Goal: Information Seeking & Learning: Learn about a topic

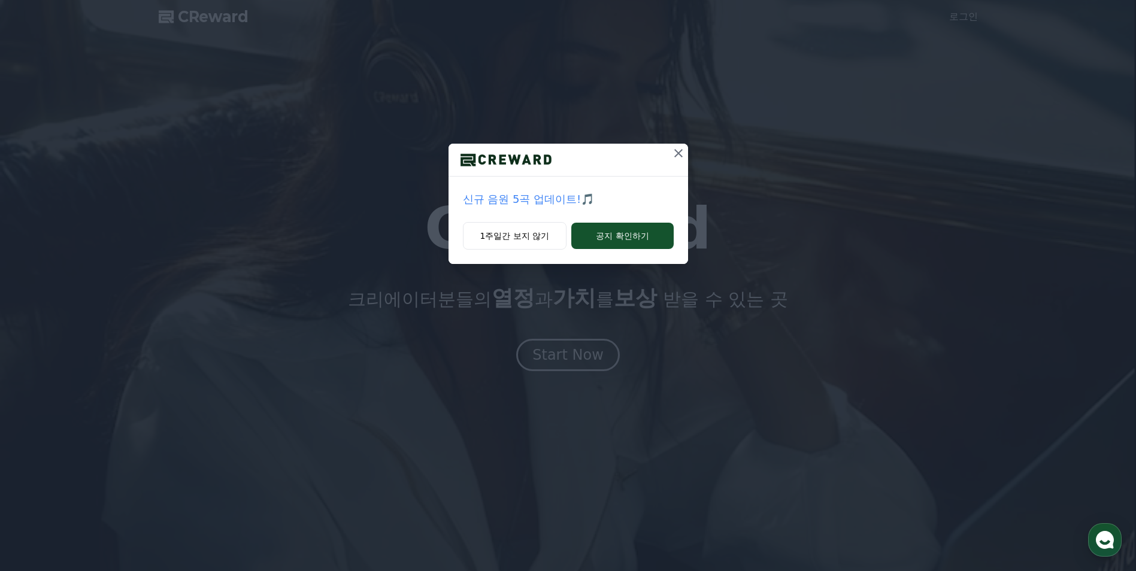
scroll to position [60, 0]
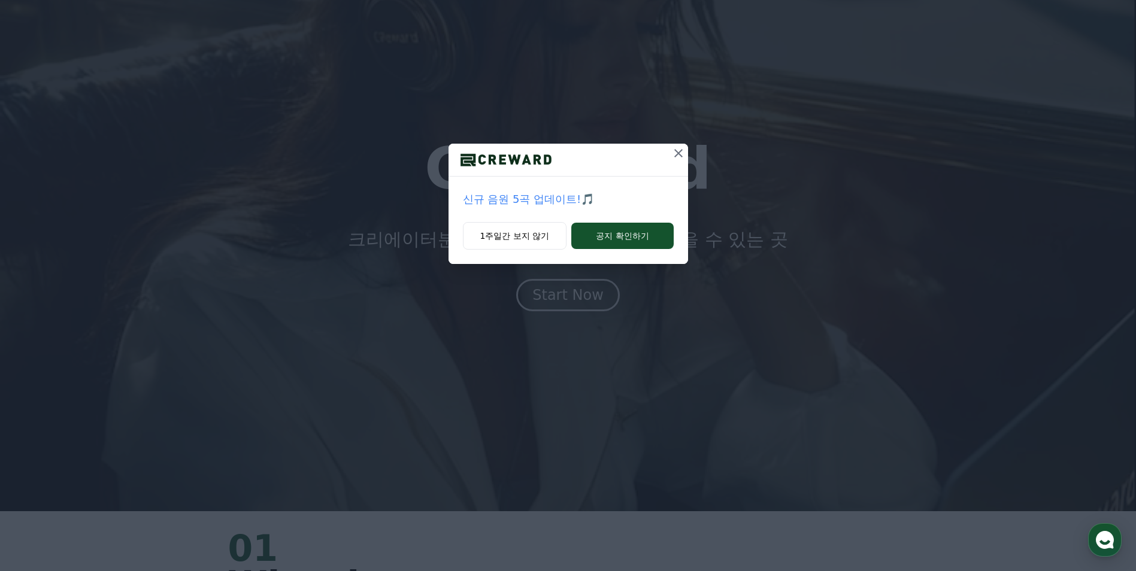
click at [680, 157] on icon at bounding box center [678, 153] width 14 height 14
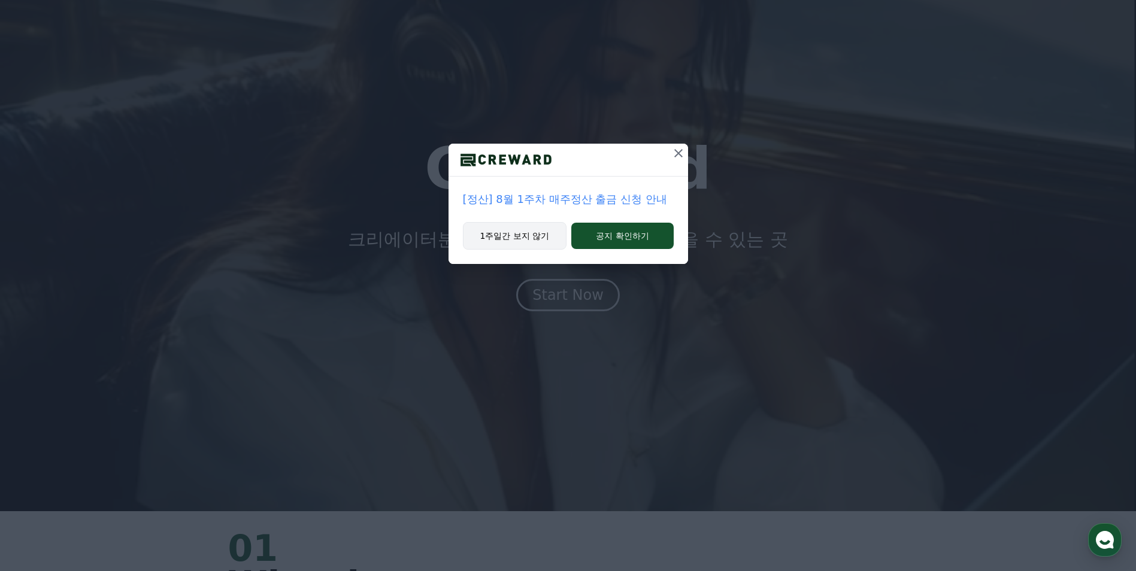
click at [531, 232] on button "1주일간 보지 않기" at bounding box center [515, 236] width 104 height 28
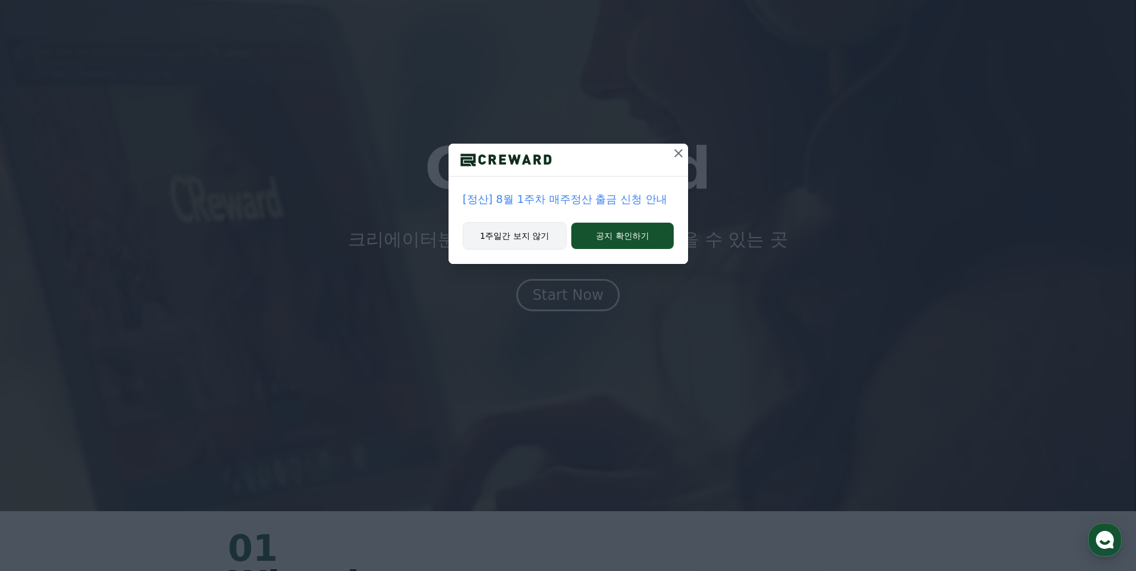
click at [518, 238] on button "1주일간 보지 않기" at bounding box center [515, 236] width 104 height 28
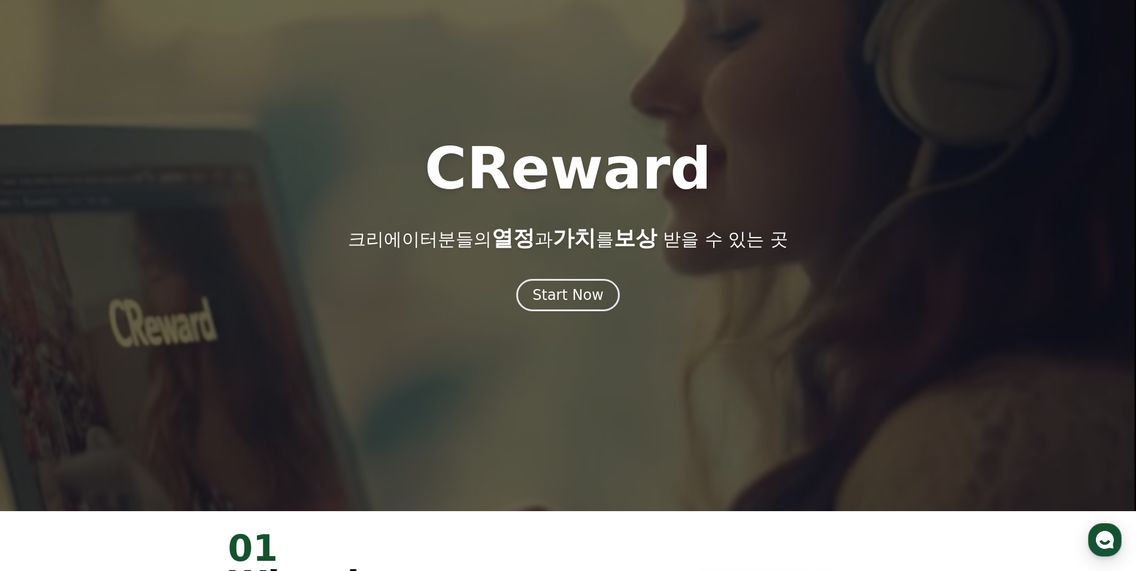
scroll to position [0, 0]
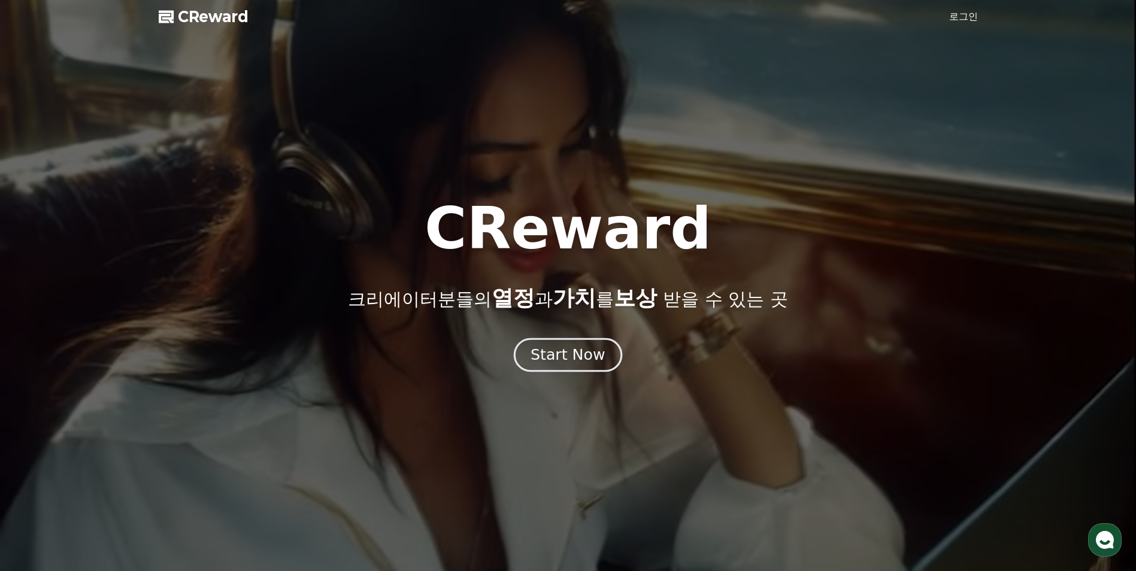
click at [579, 350] on div "Start Now" at bounding box center [568, 355] width 74 height 20
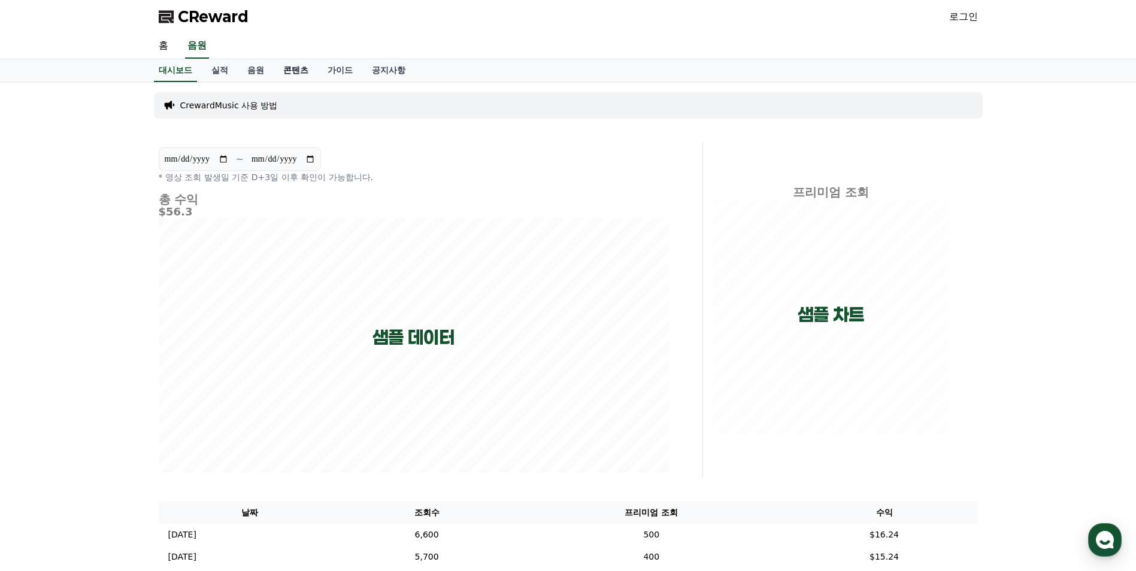
click at [291, 73] on link "콘텐츠" at bounding box center [296, 70] width 44 height 23
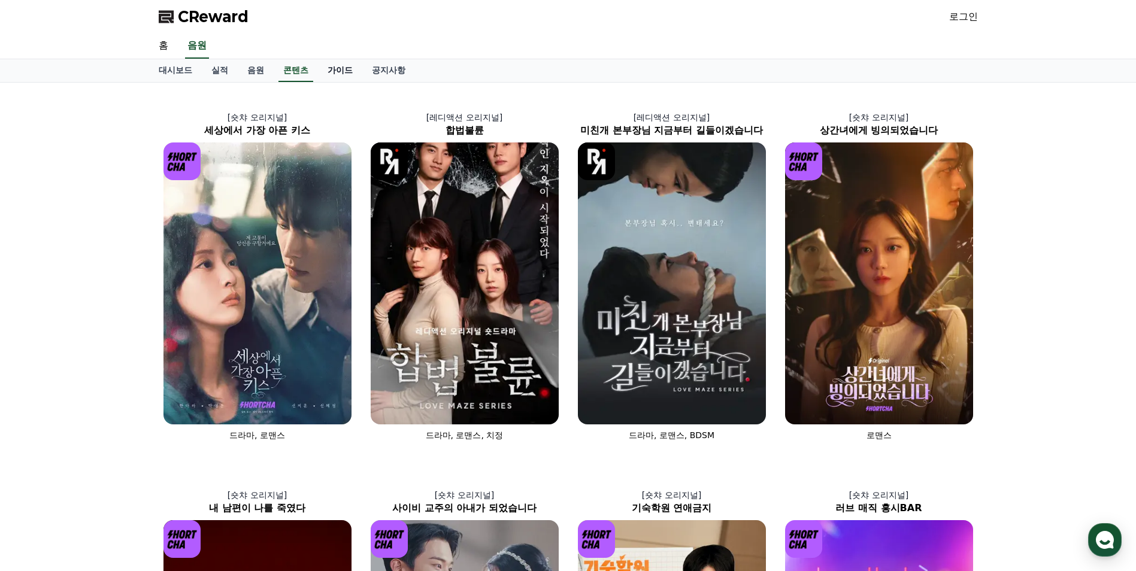
click at [343, 78] on link "가이드" at bounding box center [340, 70] width 44 height 23
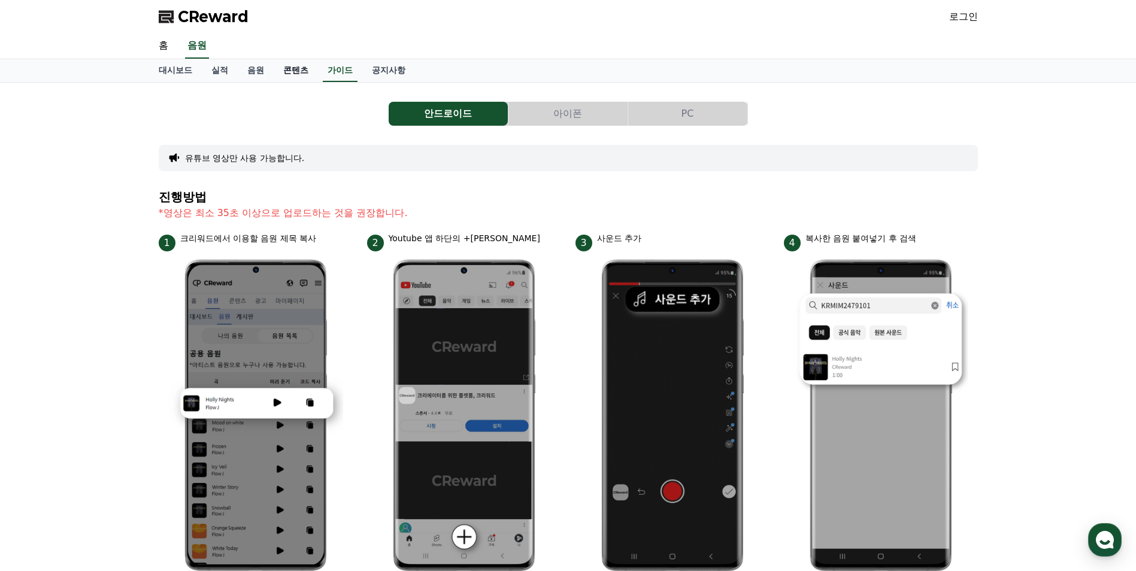
click at [293, 67] on link "콘텐츠" at bounding box center [296, 70] width 44 height 23
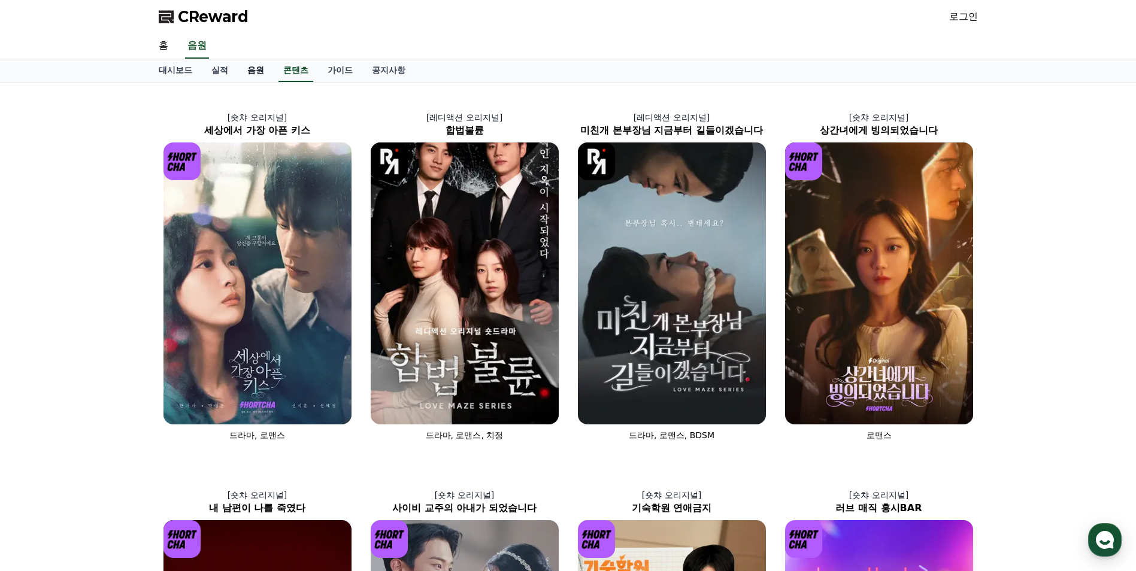
click at [252, 74] on link "음원" at bounding box center [256, 70] width 36 height 23
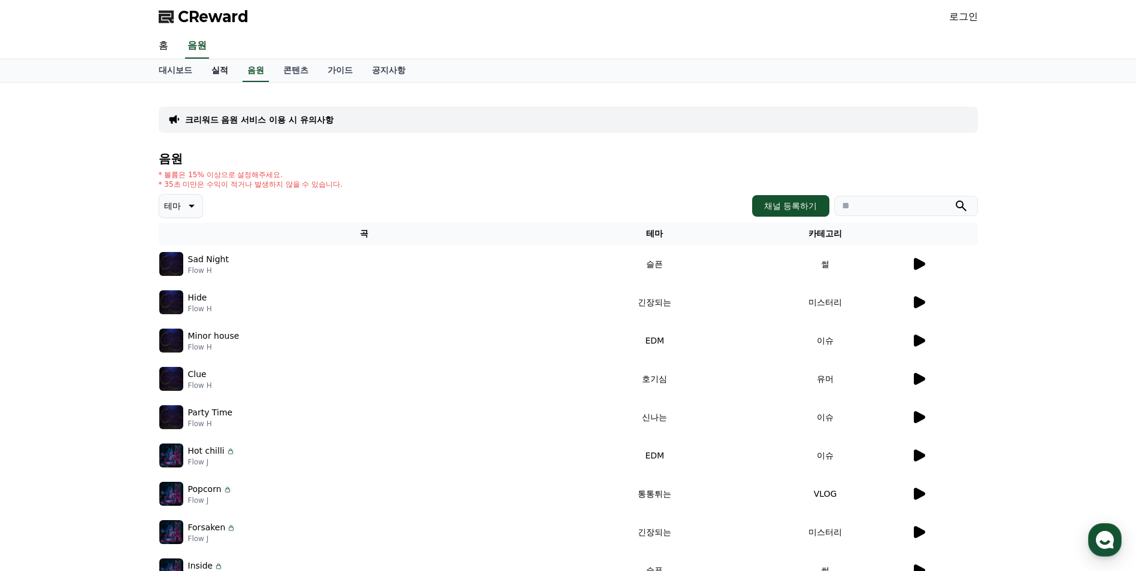
click at [216, 72] on link "실적" at bounding box center [220, 70] width 36 height 23
click at [164, 75] on link "대시보드" at bounding box center [175, 70] width 53 height 23
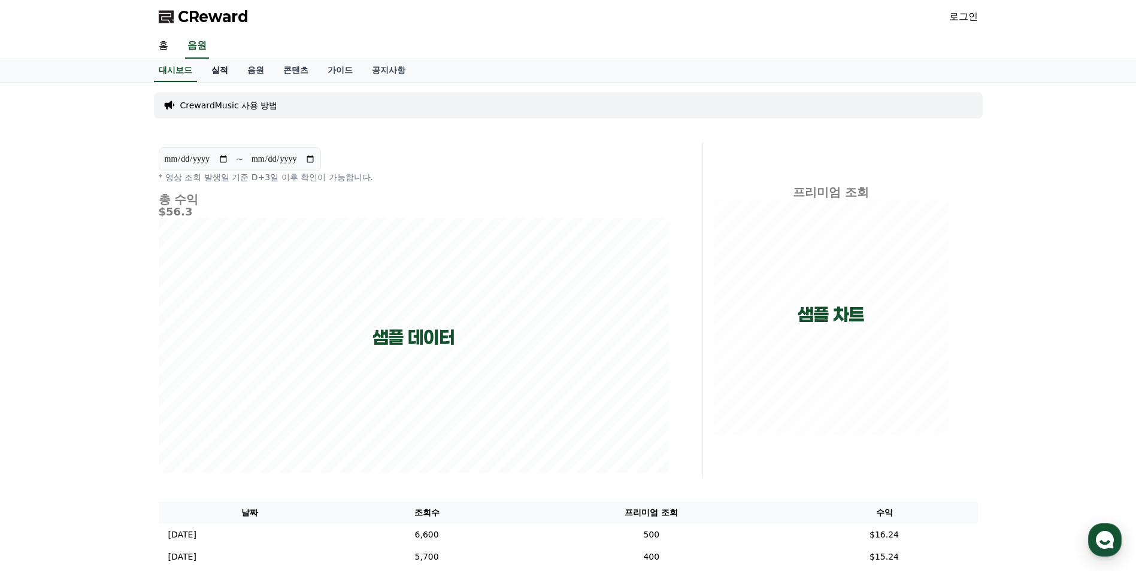
click at [213, 72] on link "실적" at bounding box center [220, 70] width 36 height 23
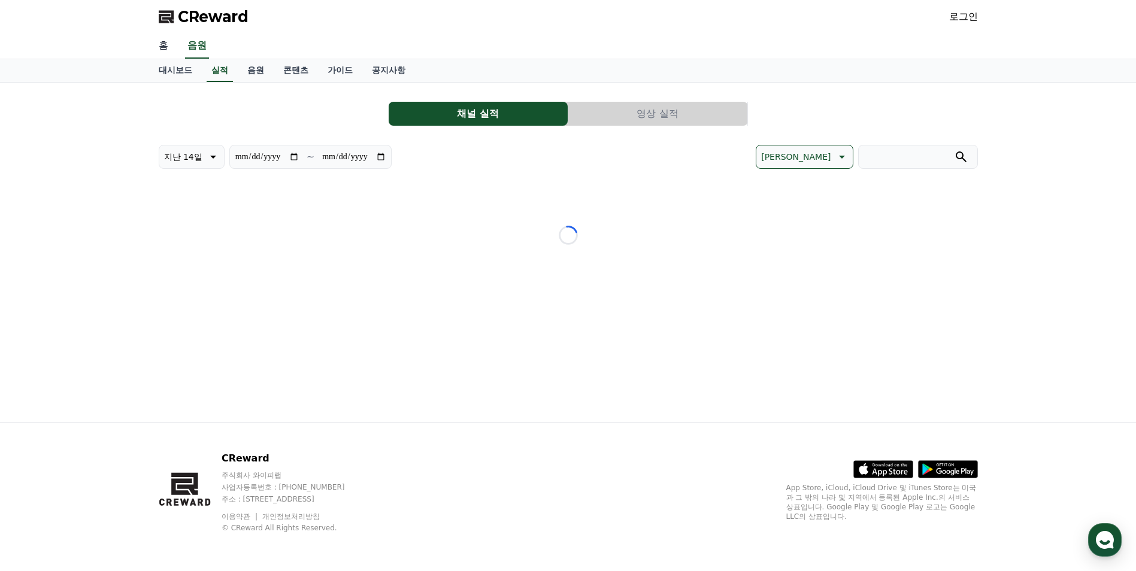
click at [165, 41] on link "홈" at bounding box center [163, 46] width 29 height 25
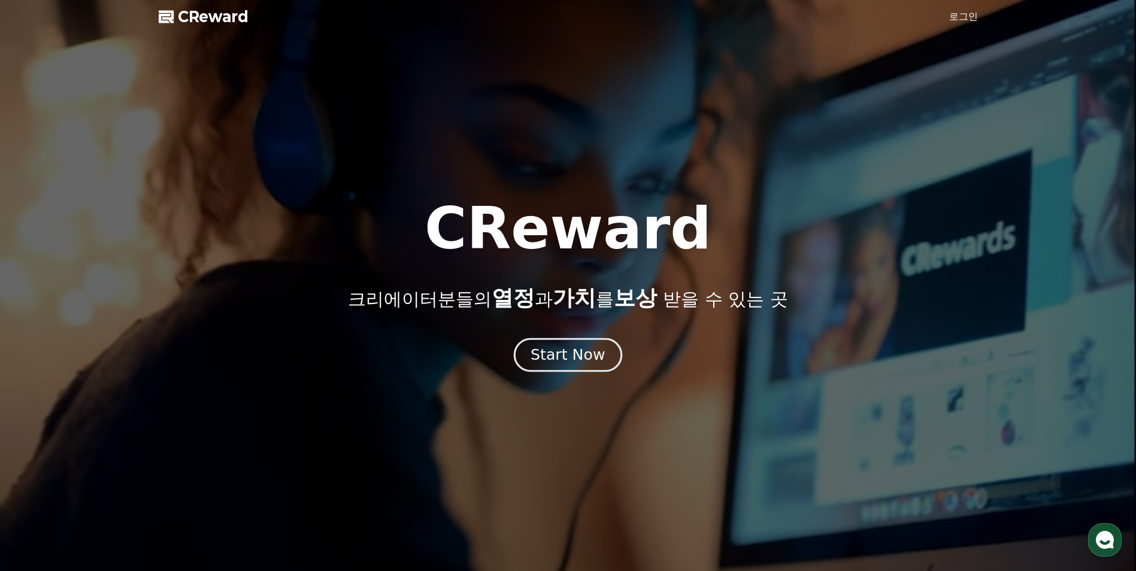
click at [579, 344] on button "Start Now" at bounding box center [568, 355] width 108 height 34
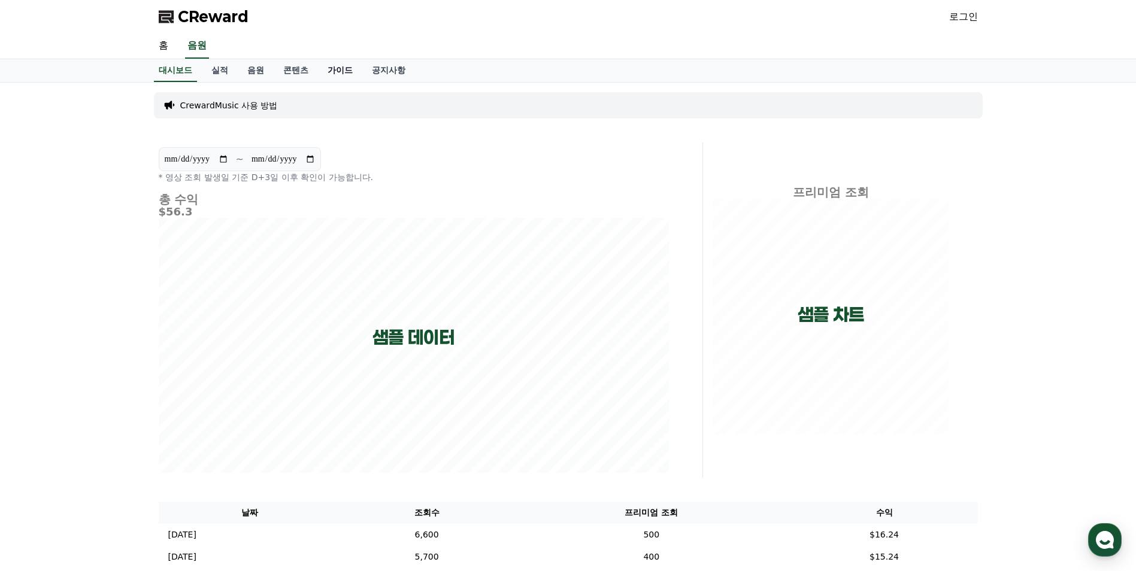
click at [350, 72] on link "가이드" at bounding box center [340, 70] width 44 height 23
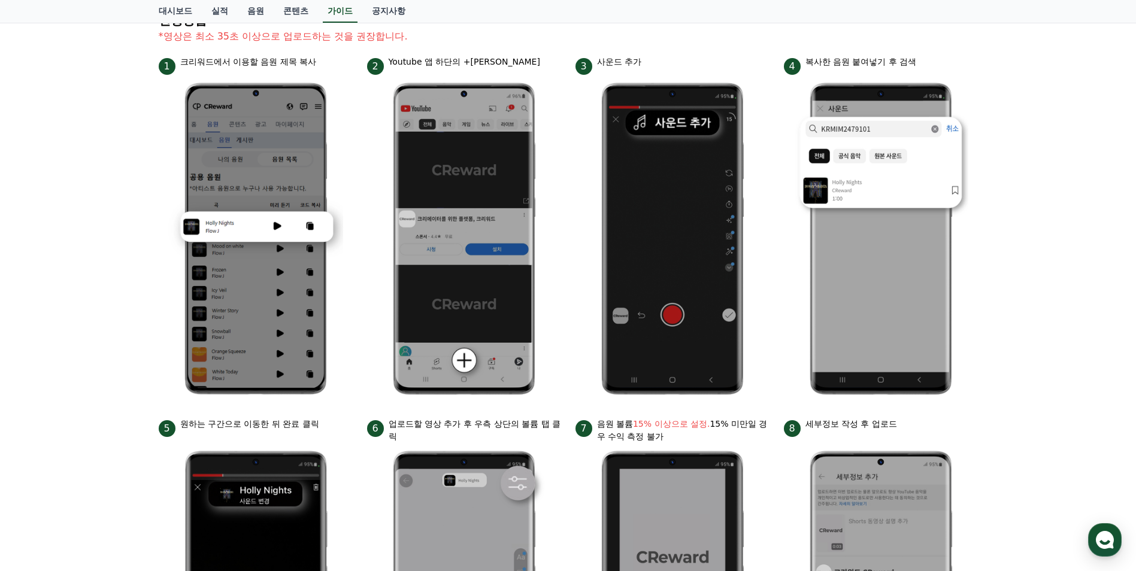
scroll to position [117, 0]
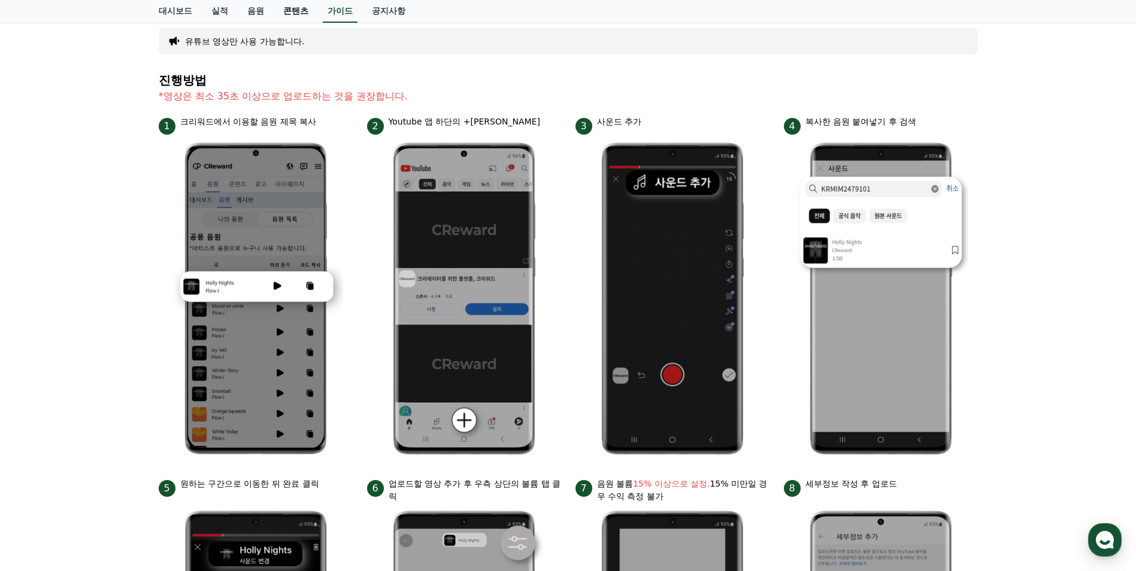
click at [299, 18] on link "콘텐츠" at bounding box center [296, 11] width 44 height 23
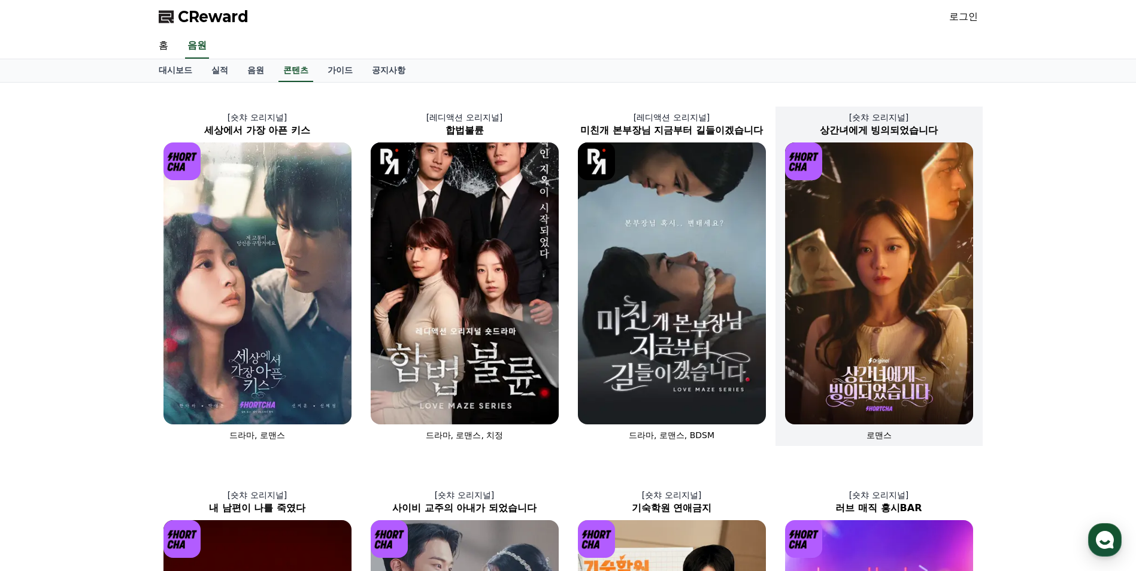
click at [901, 263] on img at bounding box center [879, 284] width 188 height 282
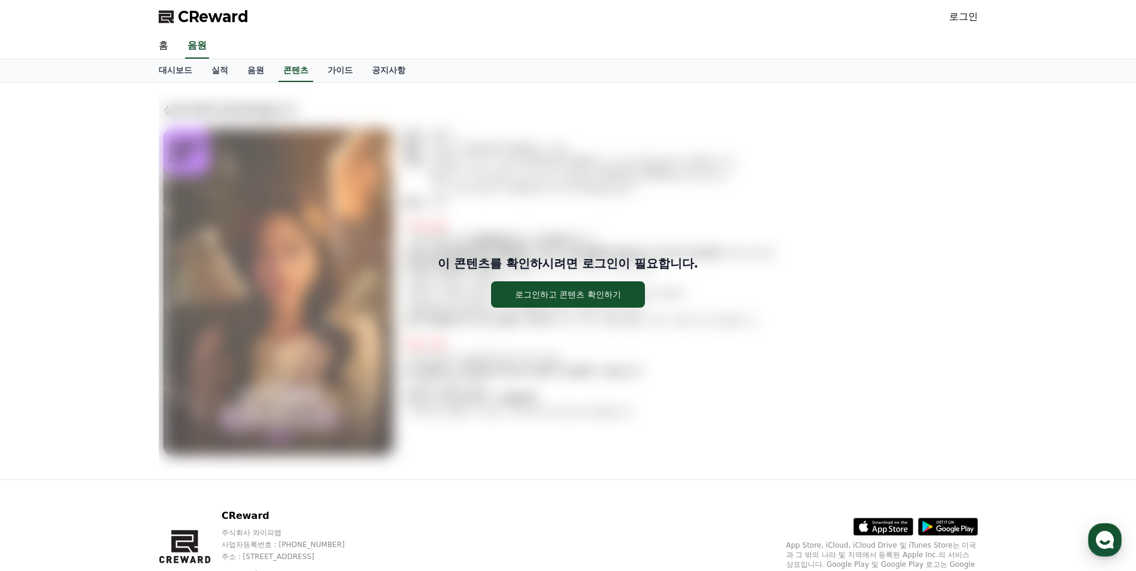
scroll to position [57, 0]
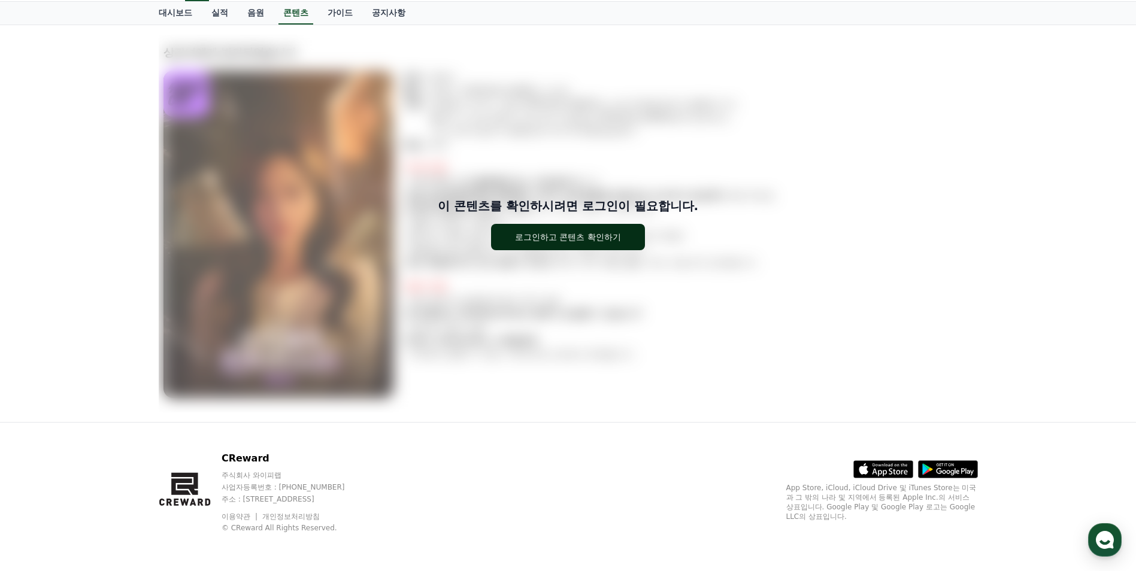
click at [521, 236] on div "로그인하고 콘텐츠 확인하기" at bounding box center [568, 237] width 106 height 12
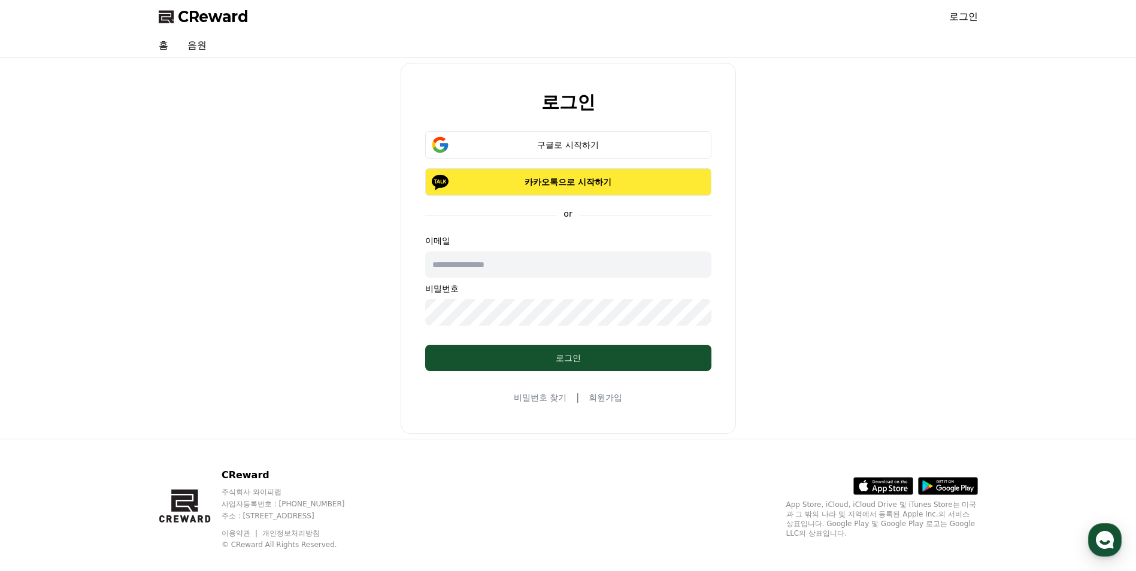
click at [599, 187] on p "카카오톡으로 시작하기" at bounding box center [569, 182] width 252 height 12
click at [537, 135] on button "구글로 시작하기" at bounding box center [568, 145] width 286 height 28
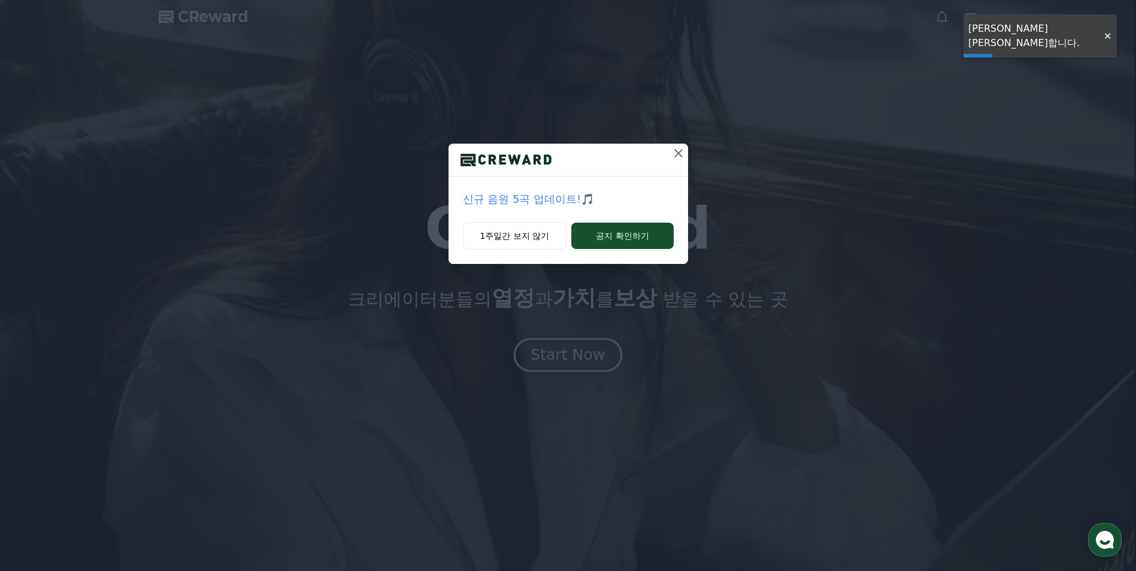
click at [573, 358] on div "신규 음원 5곡 업데이트!🎵 1주일간 보지 않기 공지 확인하기" at bounding box center [568, 285] width 1136 height 571
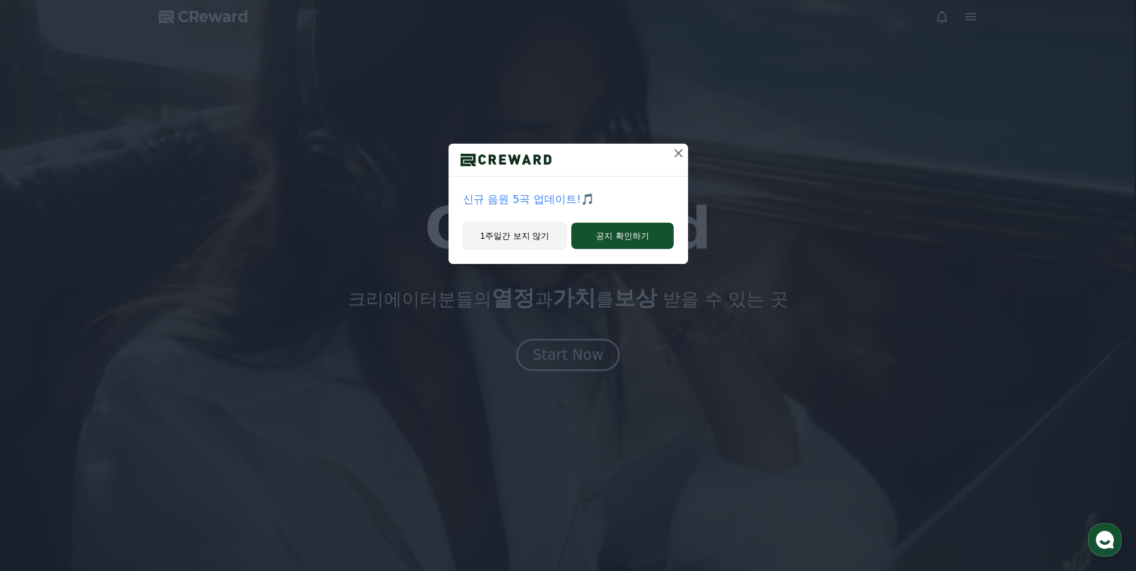
click at [512, 240] on button "1주일간 보지 않기" at bounding box center [515, 236] width 104 height 28
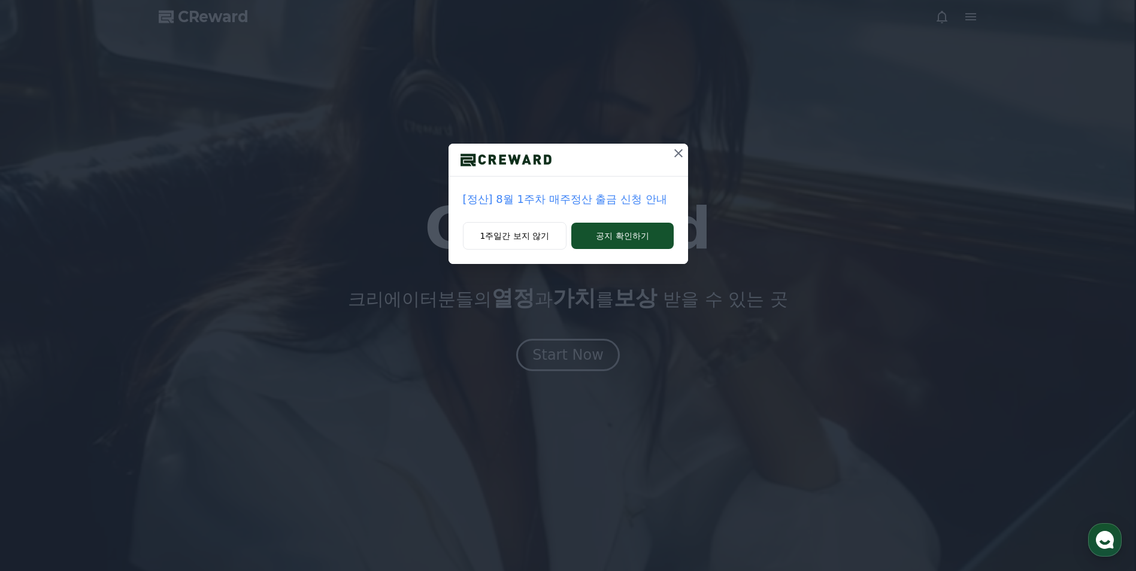
click at [679, 153] on icon at bounding box center [678, 153] width 14 height 14
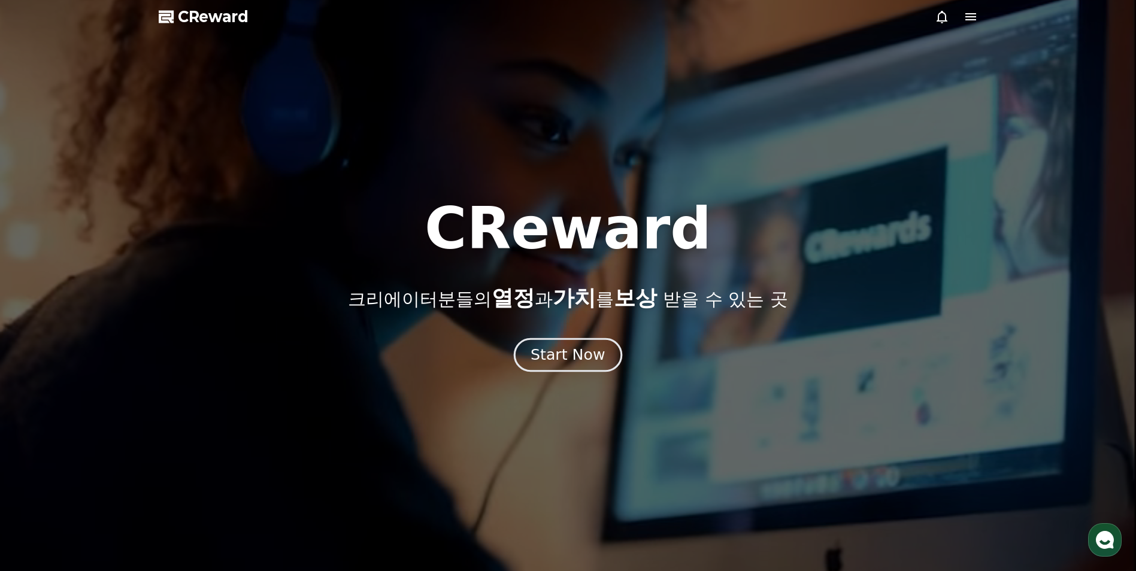
click at [573, 356] on div "Start Now" at bounding box center [568, 355] width 74 height 20
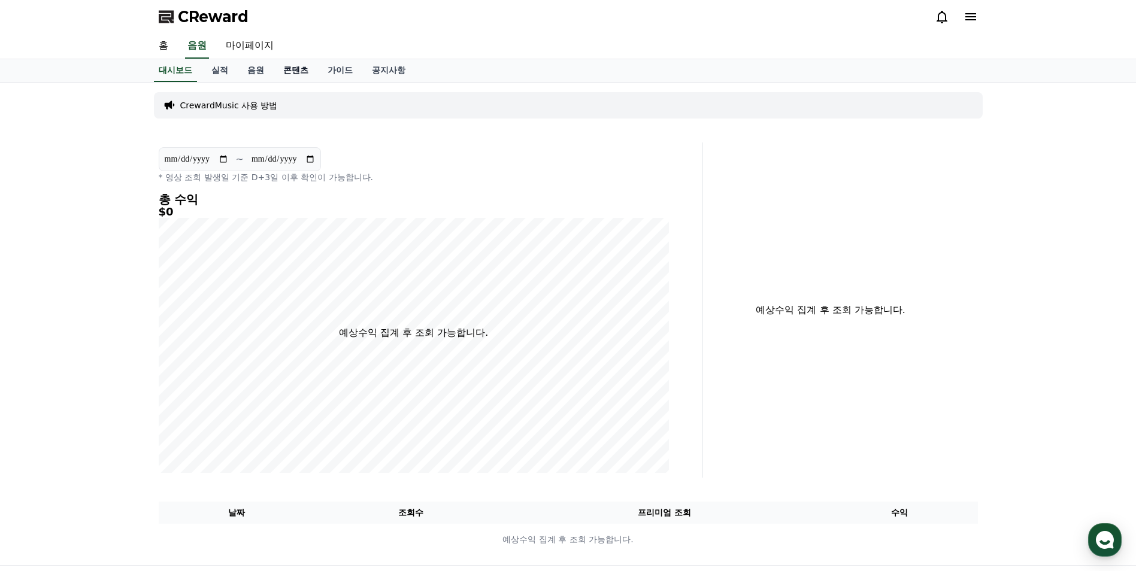
click at [297, 68] on link "콘텐츠" at bounding box center [296, 70] width 44 height 23
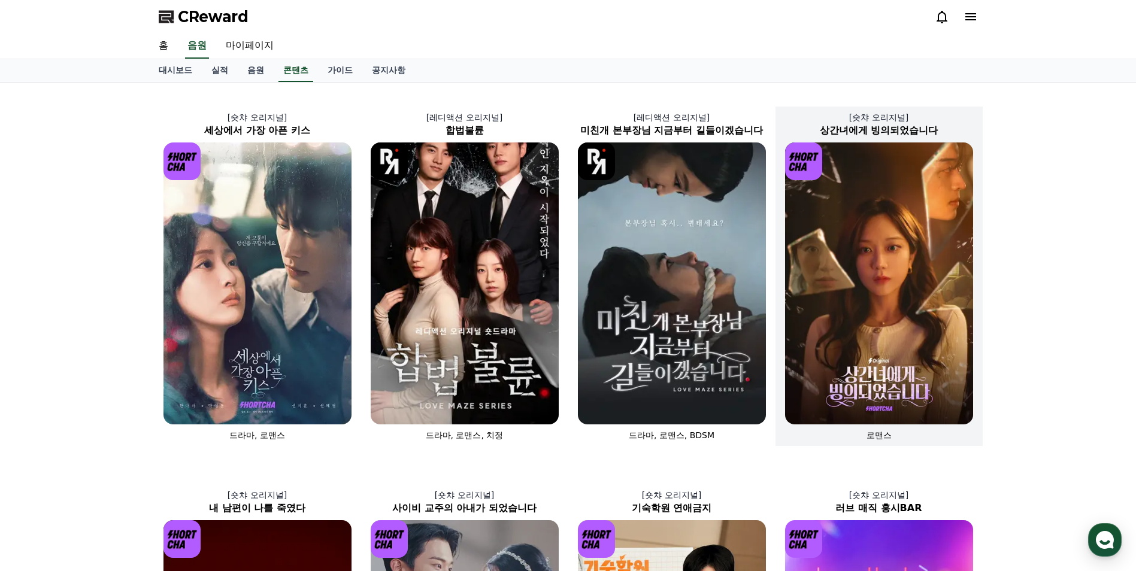
click at [878, 286] on img at bounding box center [879, 284] width 188 height 282
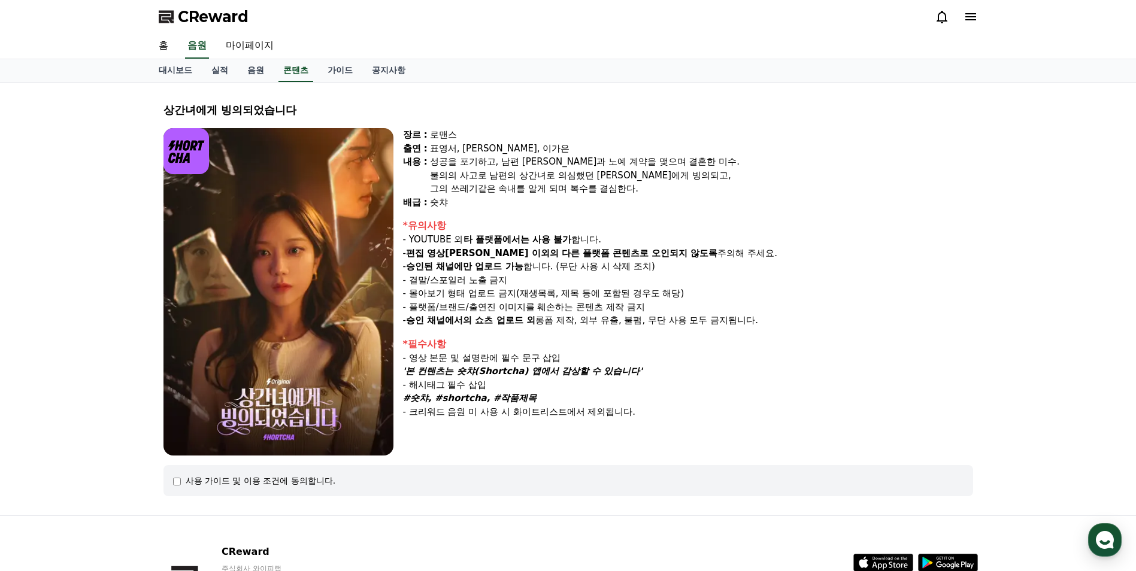
scroll to position [93, 0]
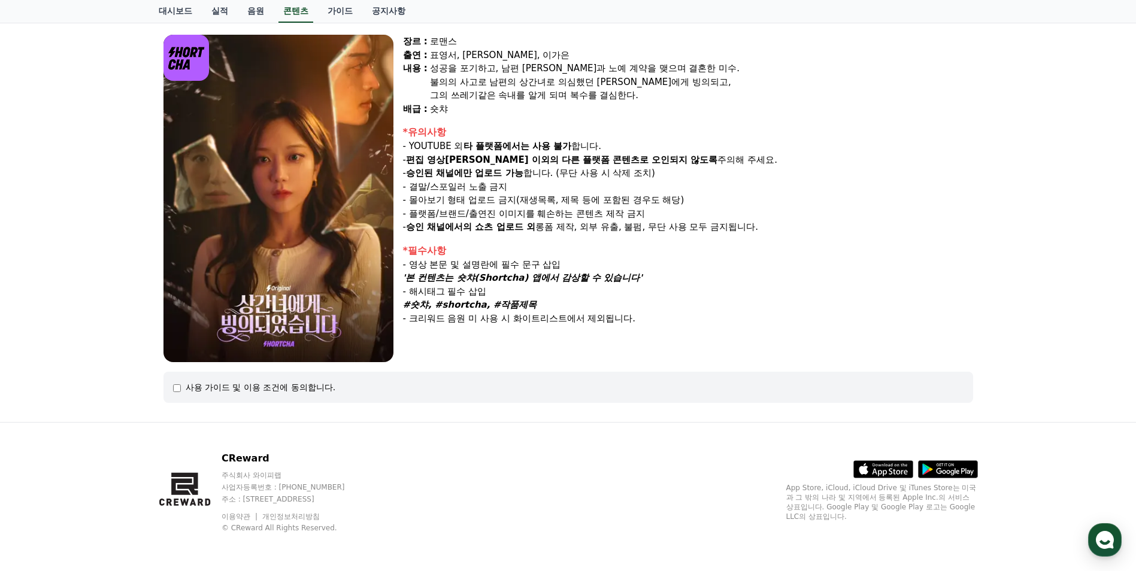
click at [368, 272] on img at bounding box center [278, 199] width 230 height 328
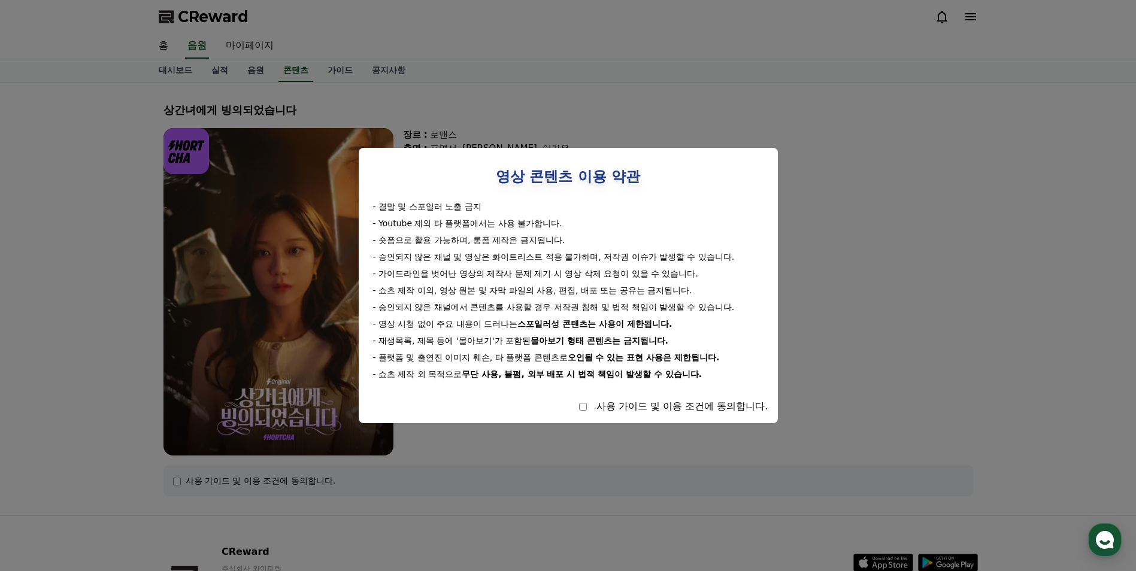
select select
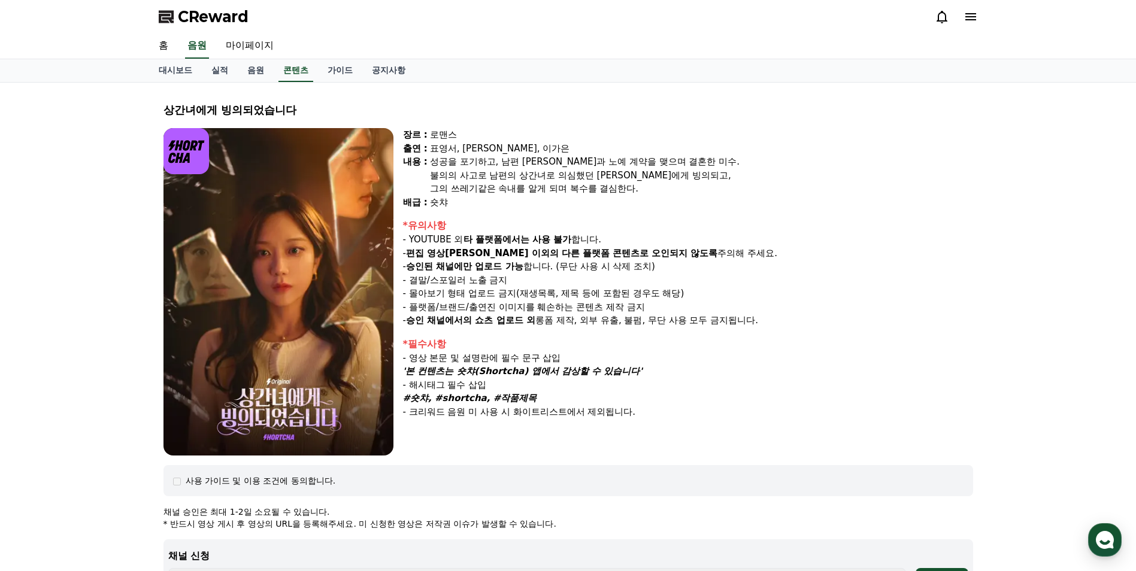
click at [349, 316] on img at bounding box center [278, 292] width 230 height 328
drag, startPoint x: 209, startPoint y: 17, endPoint x: 223, endPoint y: 21, distance: 14.2
click at [209, 17] on span "CReward" at bounding box center [213, 16] width 71 height 19
